Goal: Information Seeking & Learning: Understand process/instructions

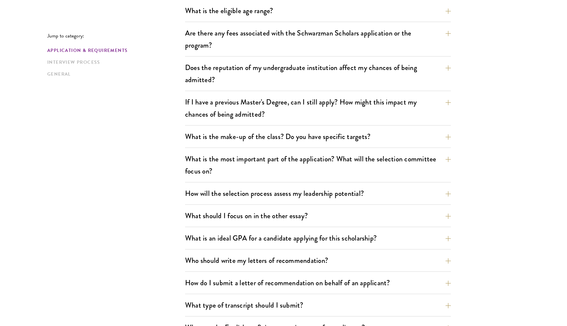
scroll to position [242, 0]
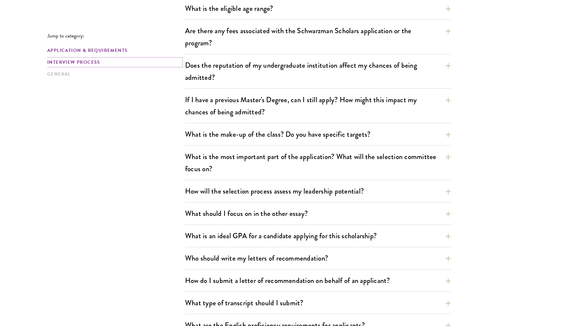
click at [91, 61] on link "Interview Process" at bounding box center [114, 62] width 134 height 7
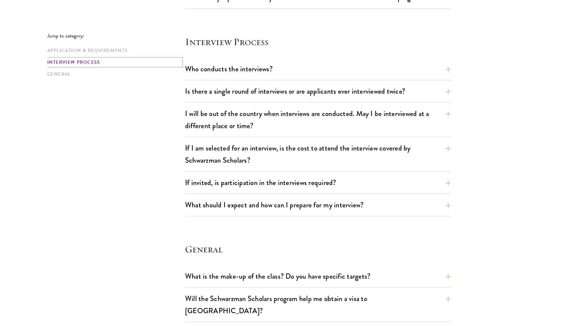
scroll to position [732, 0]
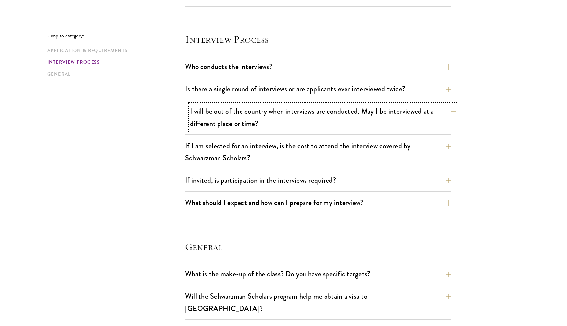
click at [246, 106] on button "I will be out of the country when interviews are conducted. May I be interviewe…" at bounding box center [323, 117] width 266 height 27
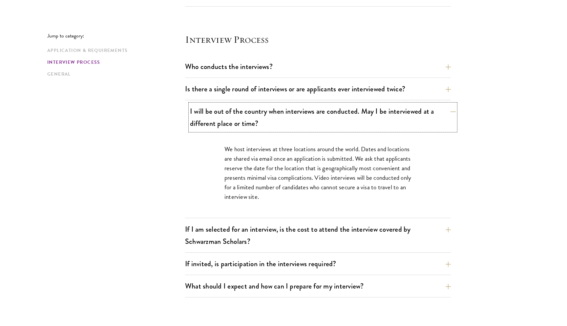
click at [246, 106] on button "I will be out of the country when interviews are conducted. May I be interviewe…" at bounding box center [323, 117] width 266 height 27
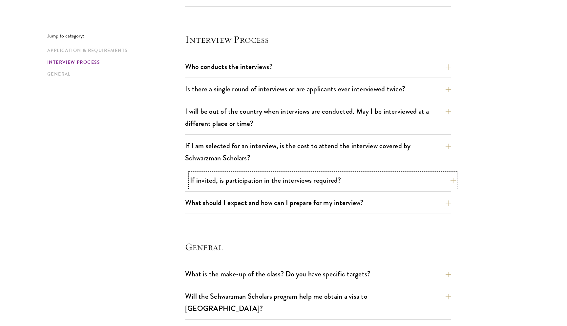
click at [266, 186] on button "If invited, is participation in the interviews required?" at bounding box center [323, 180] width 266 height 15
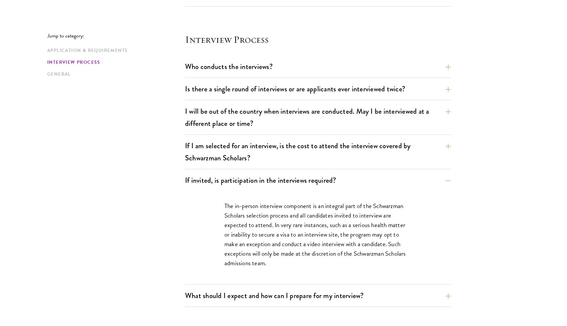
click at [266, 188] on div "If invited, is participation in the interviews required? The in-person intervie…" at bounding box center [318, 229] width 266 height 112
click at [263, 180] on button "If invited, is participation in the interviews required?" at bounding box center [323, 180] width 266 height 15
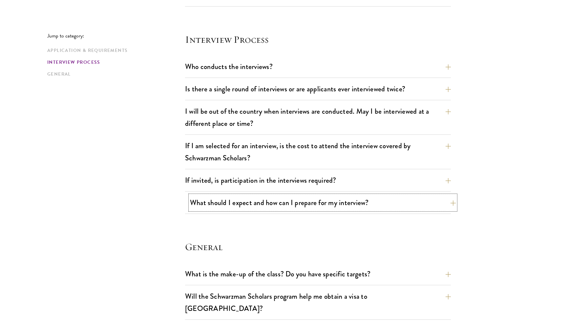
click at [251, 206] on button "What should I expect and how can I prepare for my interview?" at bounding box center [323, 202] width 266 height 15
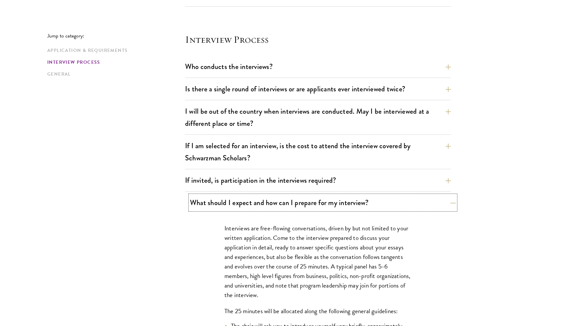
click at [251, 206] on button "What should I expect and how can I prepare for my interview?" at bounding box center [323, 202] width 266 height 15
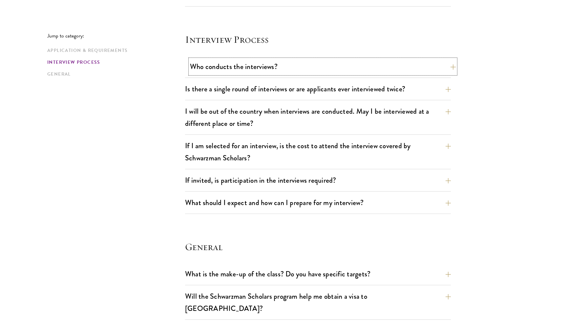
click at [306, 71] on button "Who conducts the interviews?" at bounding box center [323, 66] width 266 height 15
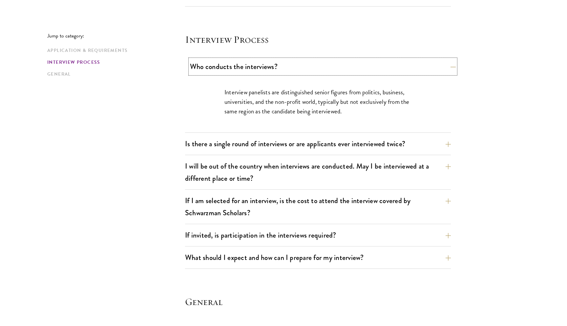
click at [306, 71] on button "Who conducts the interviews?" at bounding box center [323, 66] width 266 height 15
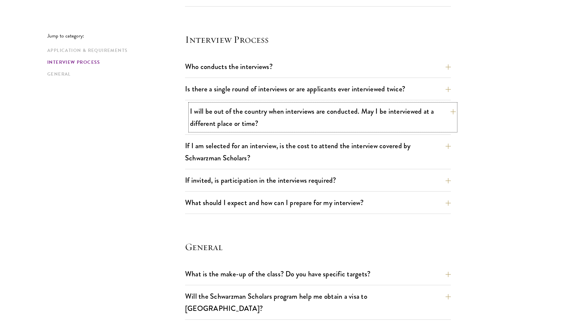
click at [303, 110] on button "I will be out of the country when interviews are conducted. May I be interviewe…" at bounding box center [323, 117] width 266 height 27
